Goal: Navigation & Orientation: Go to known website

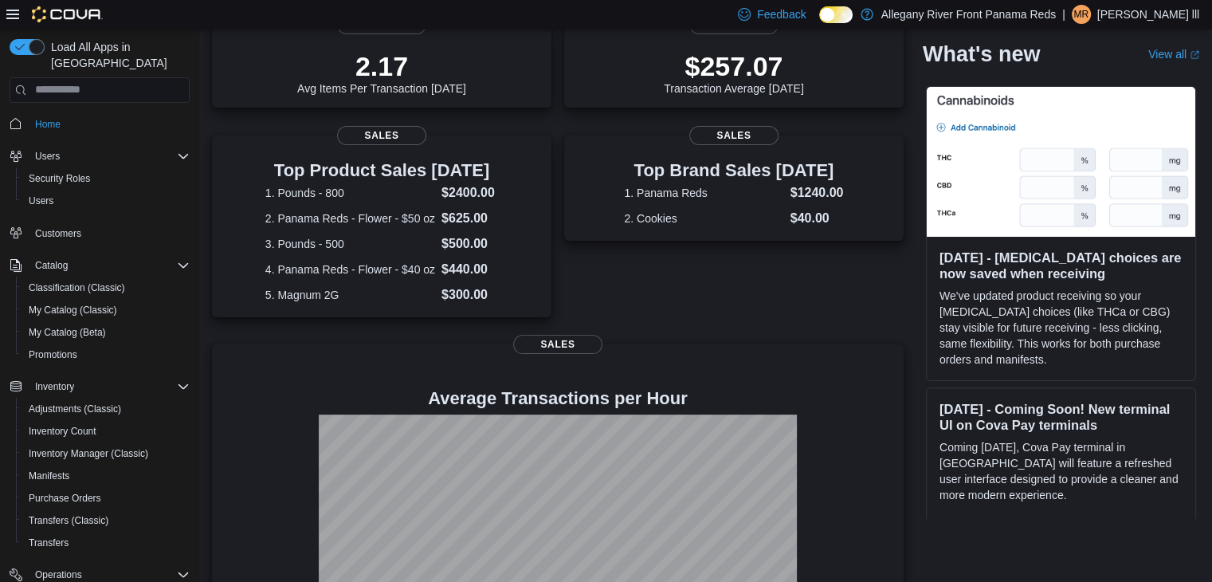
scroll to position [480, 0]
